Goal: Information Seeking & Learning: Learn about a topic

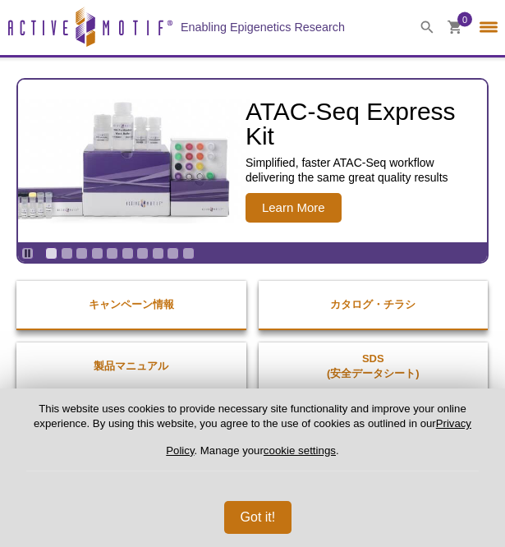
select select "[GEOGRAPHIC_DATA]"
select select "日本語"
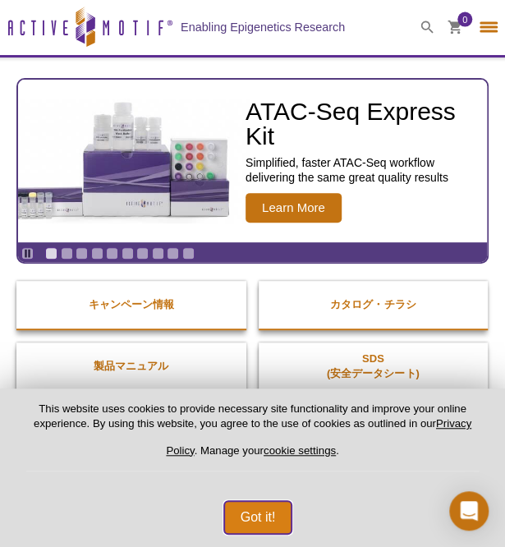
click at [269, 523] on button "Got it!" at bounding box center [258, 517] width 68 height 33
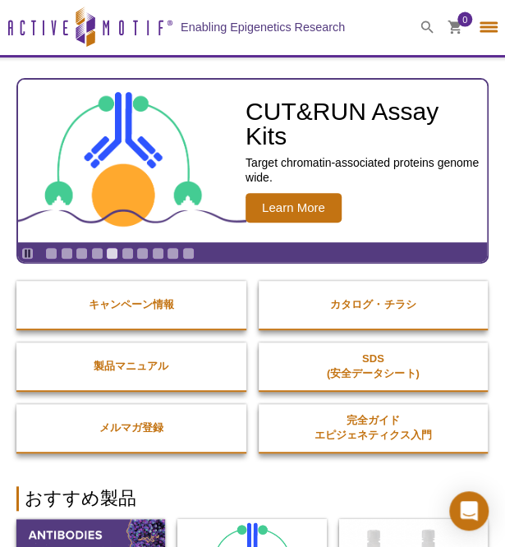
click at [492, 26] on div at bounding box center [488, 27] width 18 height 2
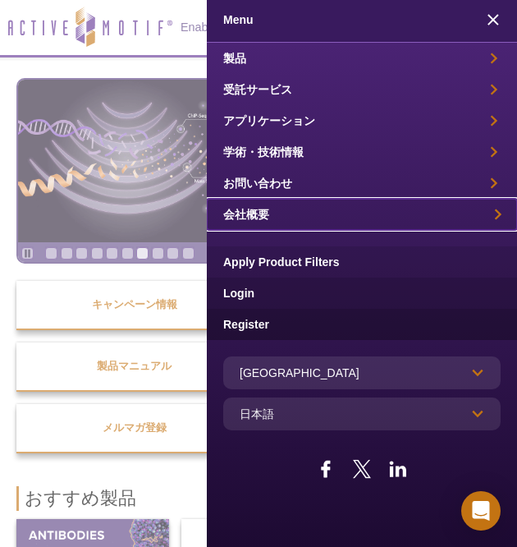
click at [461, 215] on link "会社概要" at bounding box center [362, 214] width 310 height 31
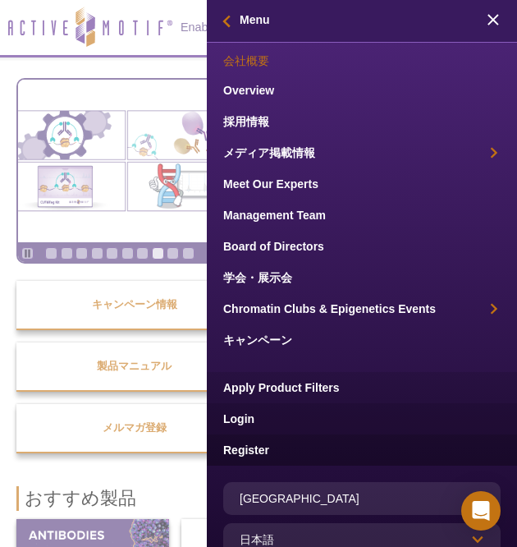
click at [254, 60] on h3 "会社概要" at bounding box center [362, 60] width 310 height 11
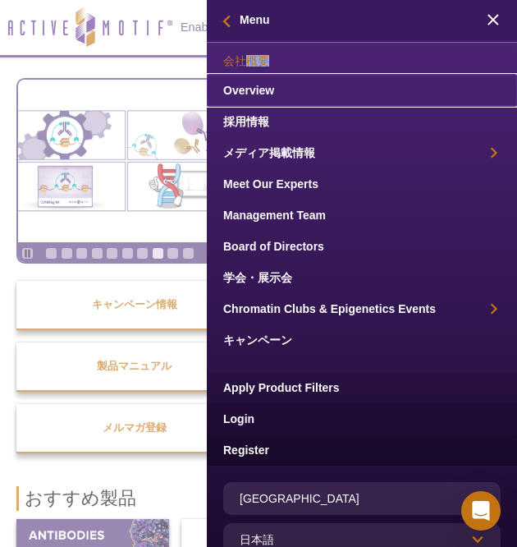
drag, startPoint x: 254, startPoint y: 60, endPoint x: 256, endPoint y: 104, distance: 44.3
click at [256, 104] on link "Overview" at bounding box center [362, 90] width 310 height 31
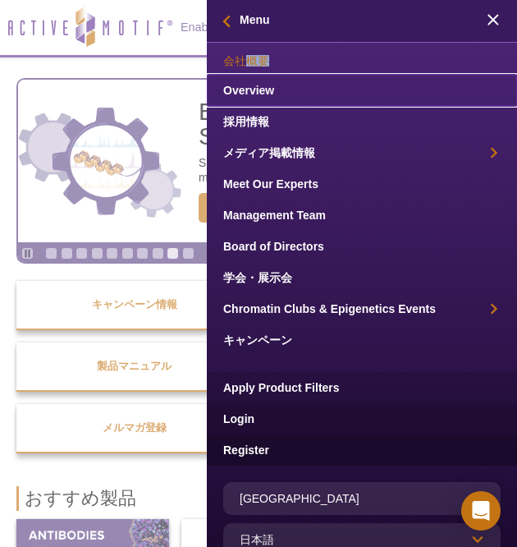
drag, startPoint x: 256, startPoint y: 104, endPoint x: 252, endPoint y: 94, distance: 11.4
click at [252, 94] on link "Overview" at bounding box center [362, 90] width 310 height 31
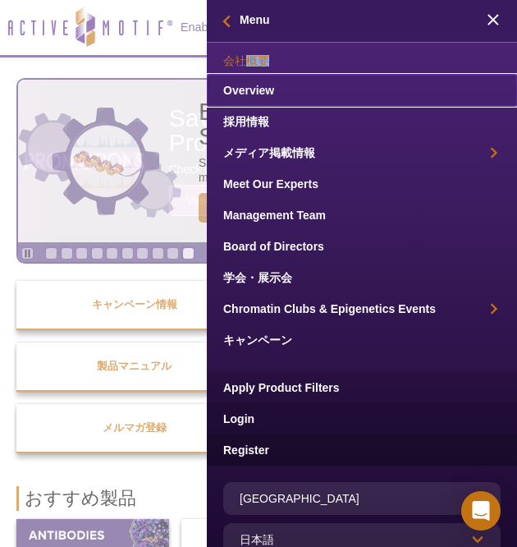
drag, startPoint x: 252, startPoint y: 94, endPoint x: 240, endPoint y: 86, distance: 14.4
click at [240, 86] on link "Overview" at bounding box center [362, 90] width 310 height 31
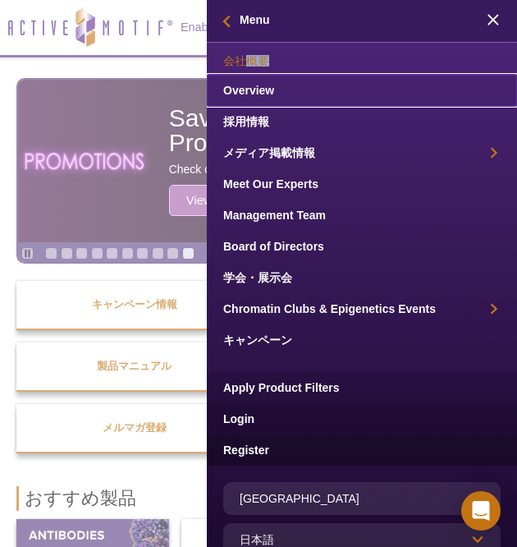
click at [240, 86] on link "Overview" at bounding box center [362, 90] width 310 height 31
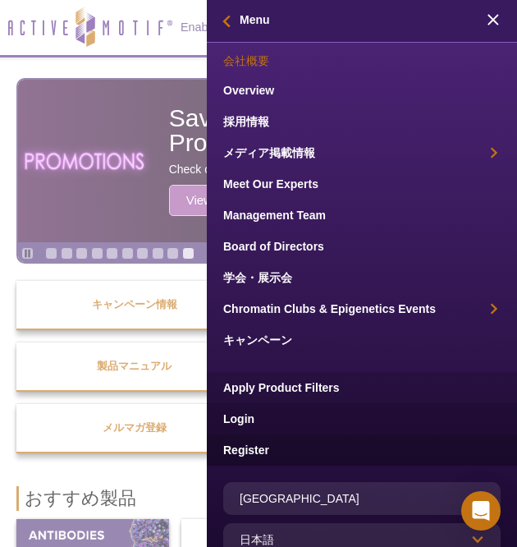
click at [230, 65] on h3 "会社概要" at bounding box center [362, 60] width 310 height 11
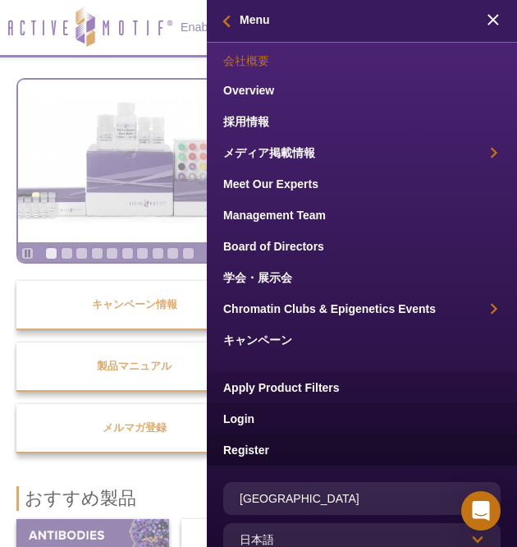
click at [319, 63] on h3 "会社概要" at bounding box center [362, 60] width 310 height 11
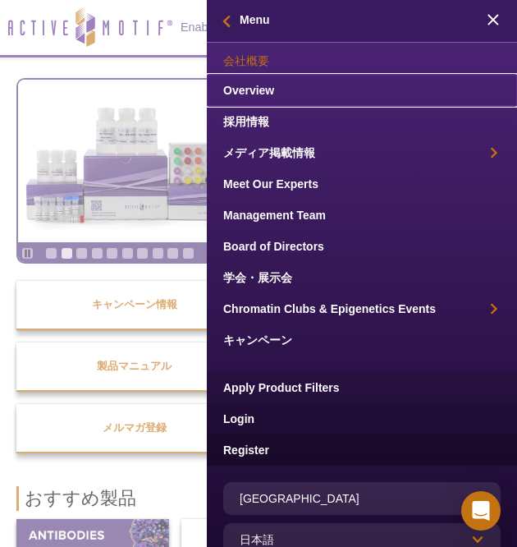
click at [257, 88] on link "Overview" at bounding box center [362, 90] width 310 height 31
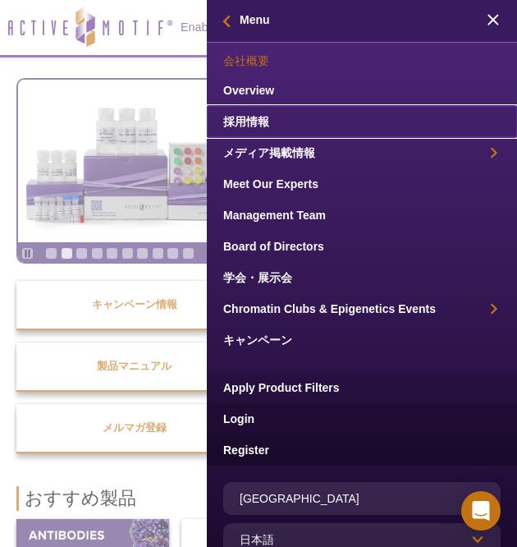
click at [250, 128] on link "採用情報" at bounding box center [362, 121] width 310 height 31
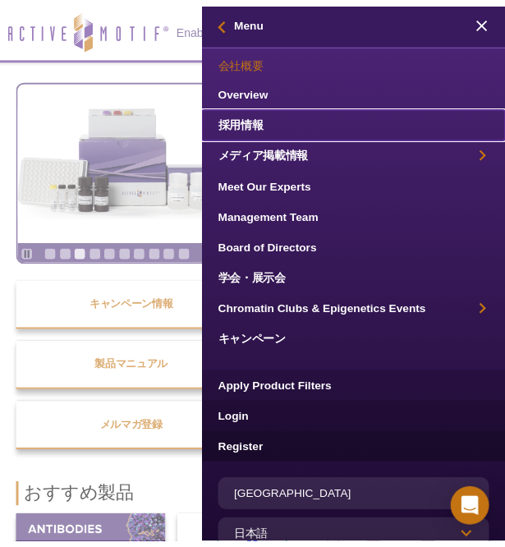
scroll to position [62, 0]
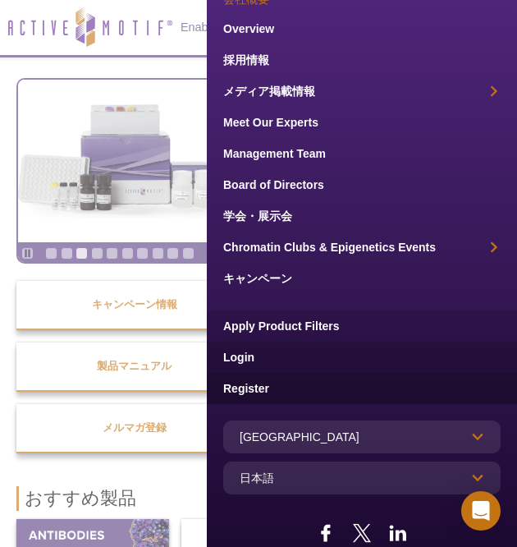
click at [139, 258] on div at bounding box center [258, 273] width 517 height 547
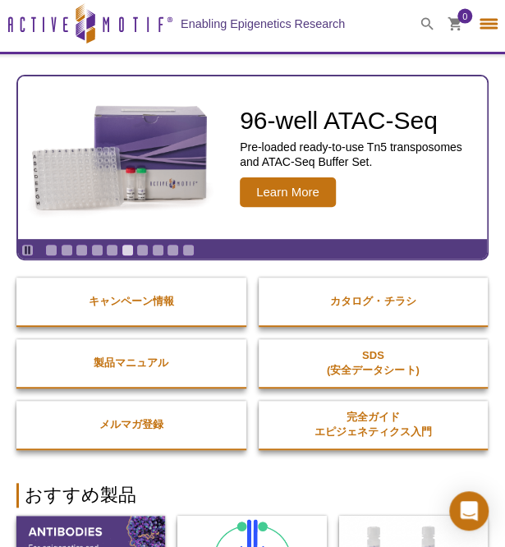
scroll to position [2, 0]
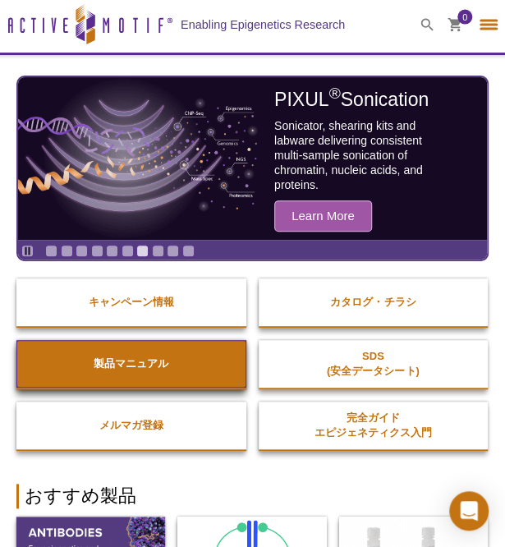
click at [177, 356] on link "製品マニュアル" at bounding box center [131, 364] width 230 height 48
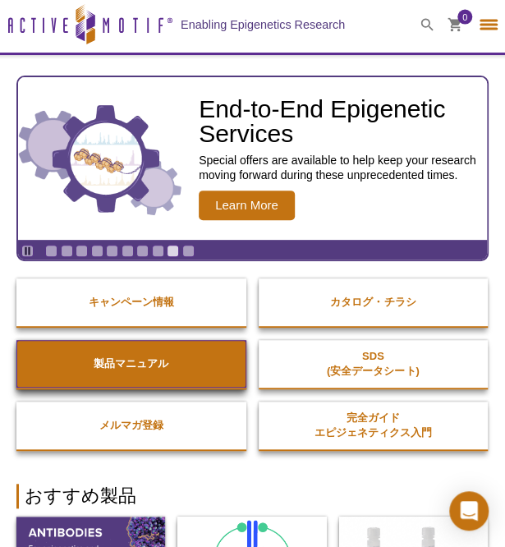
click at [177, 356] on link "製品マニュアル" at bounding box center [131, 364] width 230 height 48
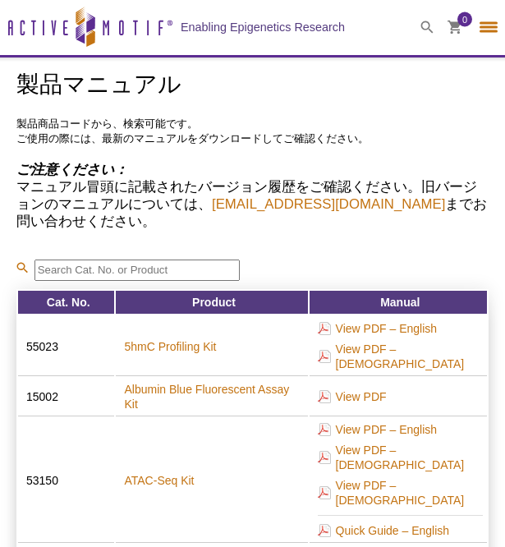
select select "[GEOGRAPHIC_DATA]"
select select "日本語"
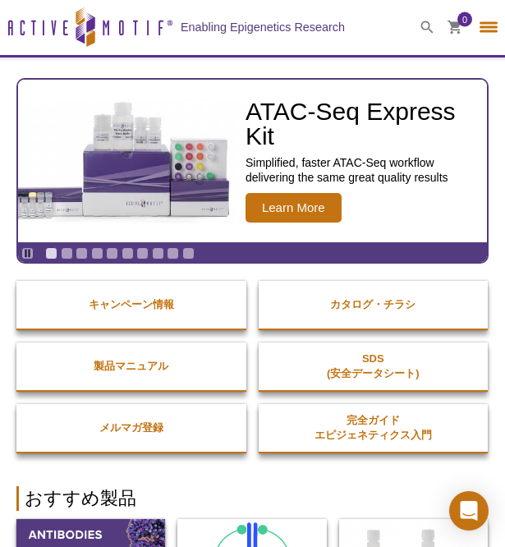
select select "[GEOGRAPHIC_DATA]"
select select "日本語"
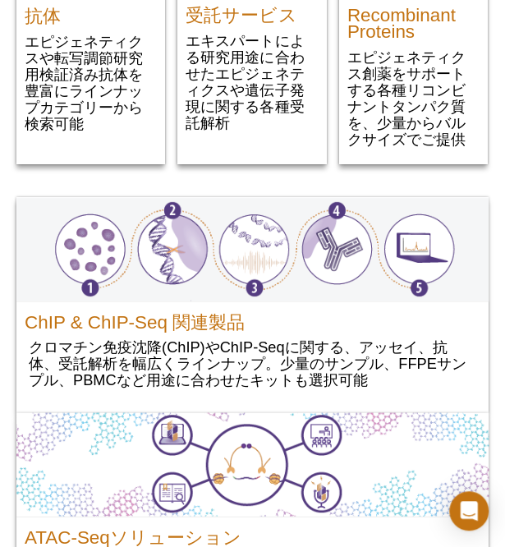
scroll to position [1970, 0]
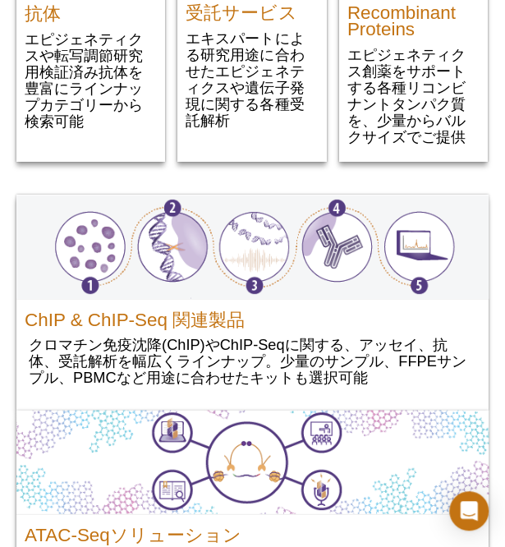
drag, startPoint x: 269, startPoint y: 214, endPoint x: 238, endPoint y: 173, distance: 51.5
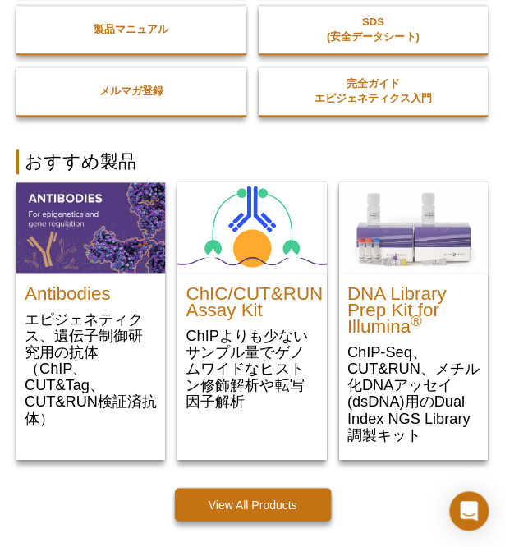
scroll to position [0, 0]
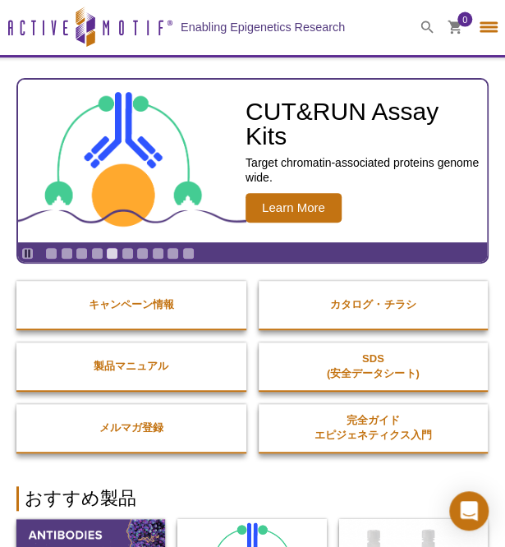
click at [488, 26] on div at bounding box center [488, 27] width 18 height 2
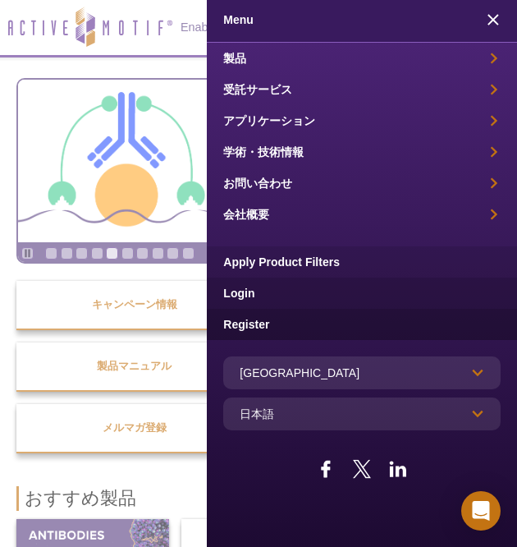
click at [112, 252] on div at bounding box center [258, 273] width 517 height 547
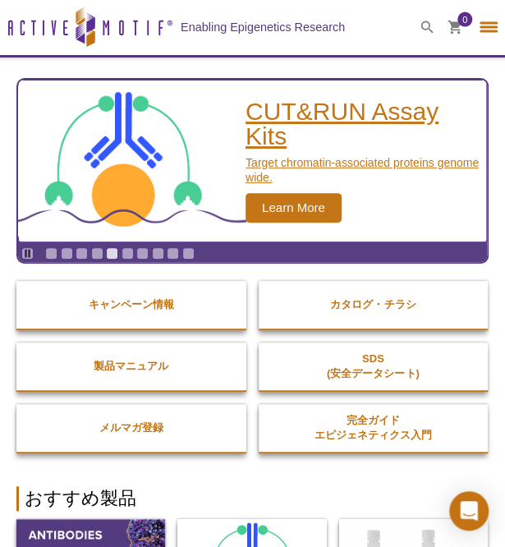
click at [309, 206] on span "Learn More" at bounding box center [293, 208] width 96 height 30
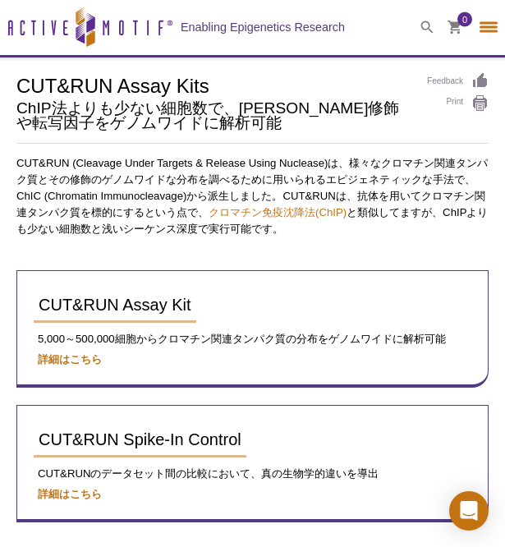
select select "[GEOGRAPHIC_DATA]"
select select "日本語"
